Goal: Obtain resource: Download file/media

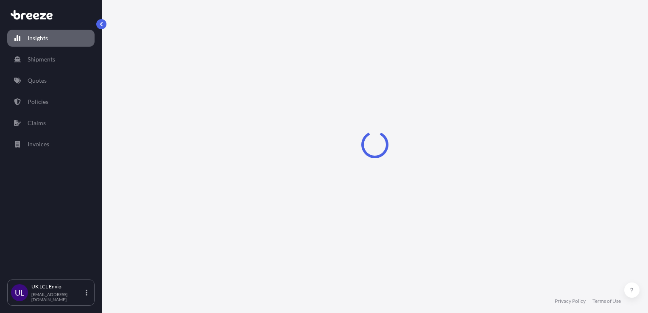
select select "2025"
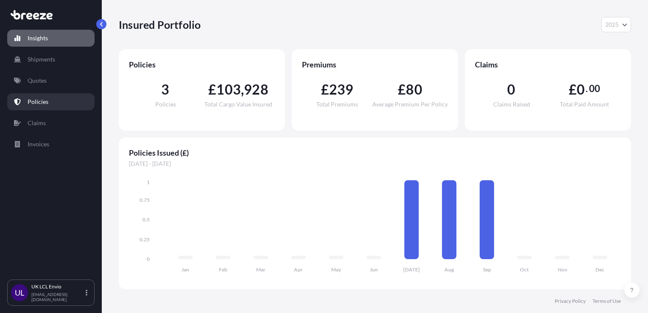
click at [61, 97] on link "Policies" at bounding box center [50, 101] width 87 height 17
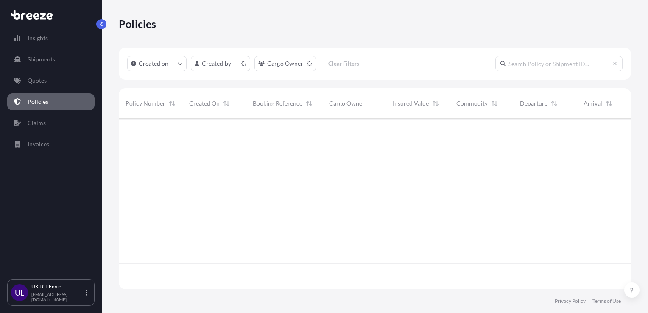
scroll to position [169, 506]
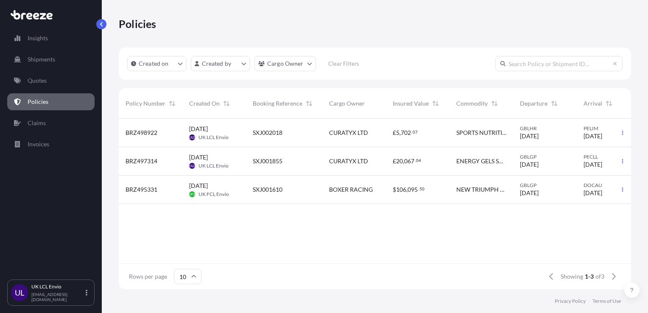
click at [217, 143] on div "[DATE] ULE UK LCL Envio" at bounding box center [214, 133] width 64 height 28
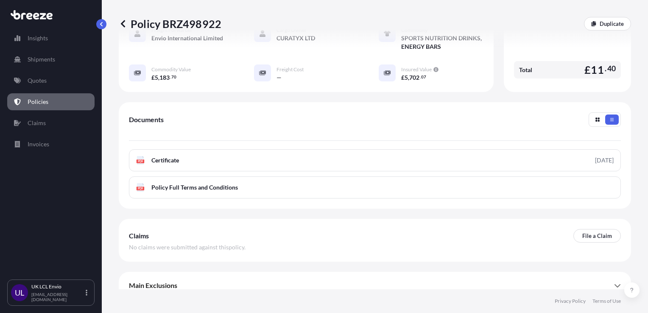
scroll to position [114, 0]
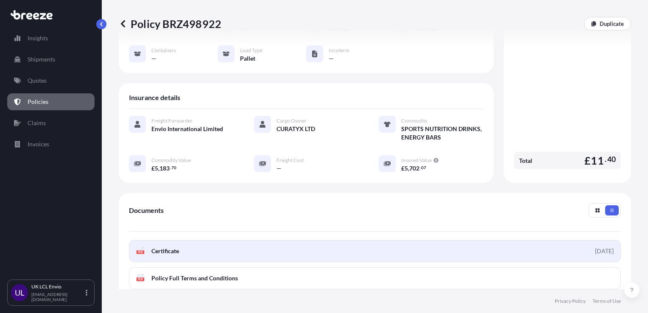
click at [194, 247] on link "PDF Certificate [DATE]" at bounding box center [375, 251] width 492 height 22
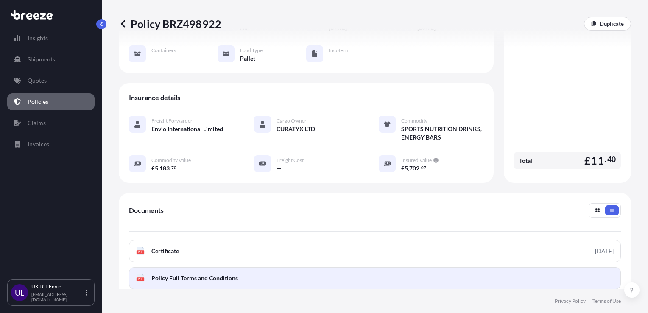
click at [178, 274] on span "Policy Full Terms and Conditions" at bounding box center [194, 278] width 87 height 8
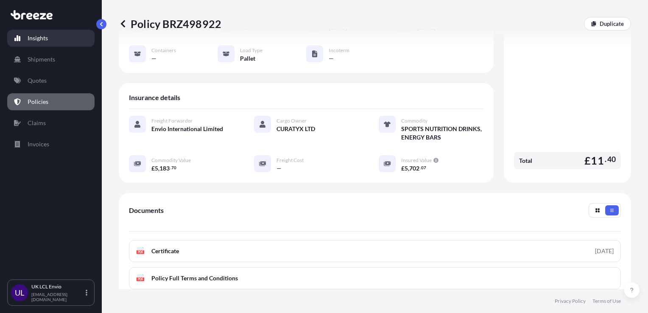
click at [51, 46] on link "Insights" at bounding box center [50, 38] width 87 height 17
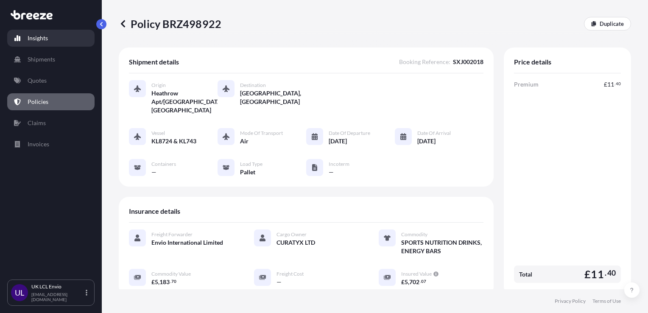
select select "2025"
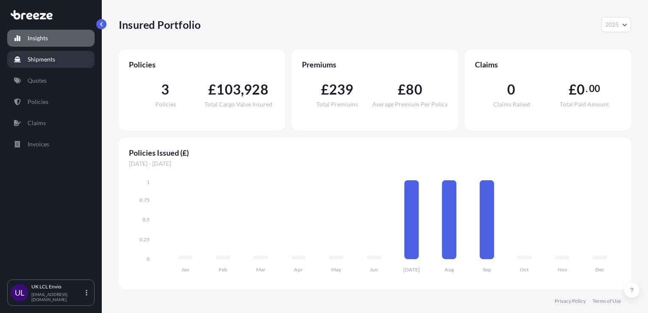
click at [57, 60] on link "Shipments" at bounding box center [50, 59] width 87 height 17
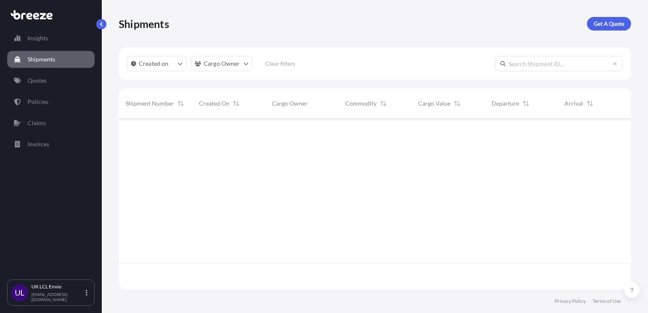
scroll to position [195, 506]
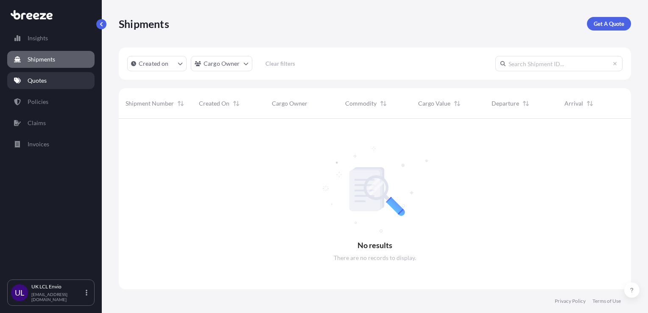
click at [53, 80] on link "Quotes" at bounding box center [50, 80] width 87 height 17
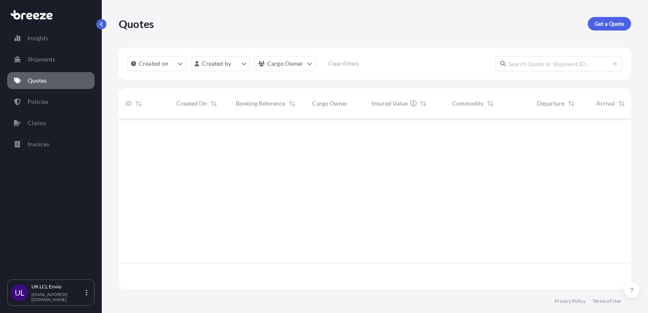
scroll to position [169, 506]
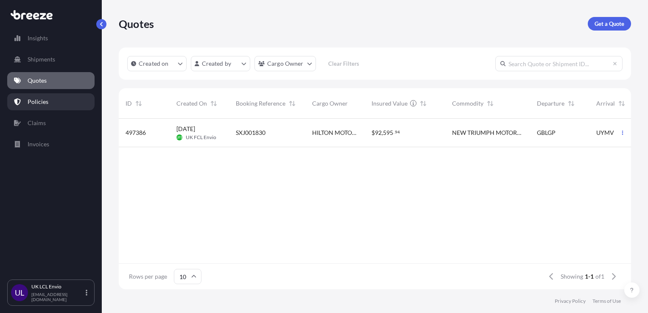
click at [45, 107] on link "Policies" at bounding box center [50, 101] width 87 height 17
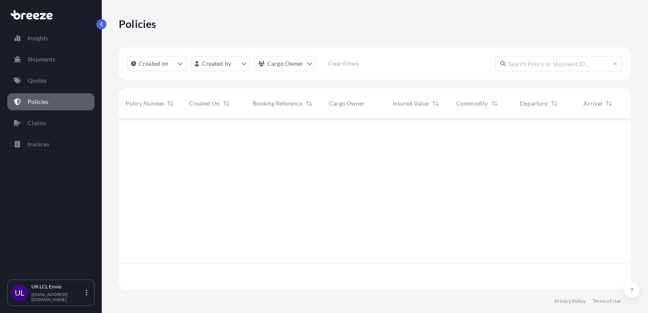
scroll to position [169, 506]
